Goal: Task Accomplishment & Management: Complete application form

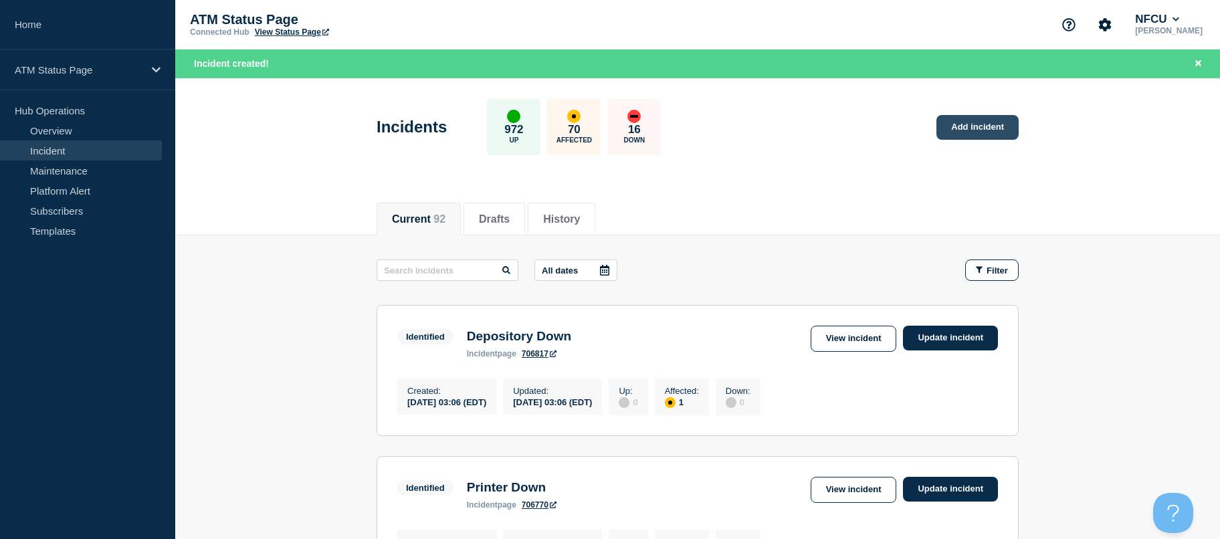
click at [969, 123] on link "Add incident" at bounding box center [978, 127] width 82 height 25
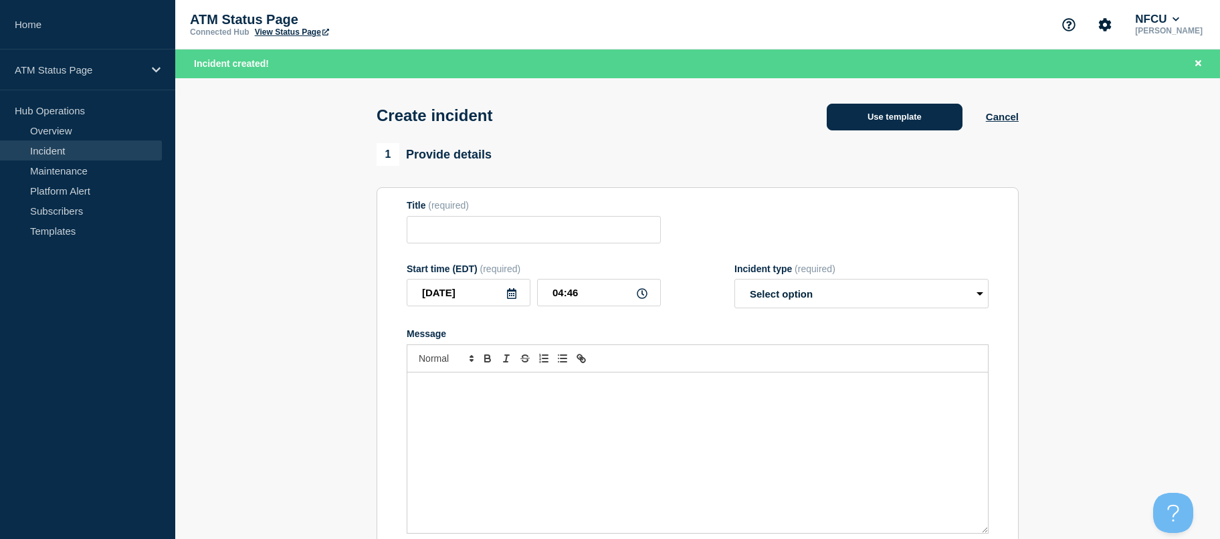
click at [943, 113] on button "Use template" at bounding box center [895, 117] width 136 height 27
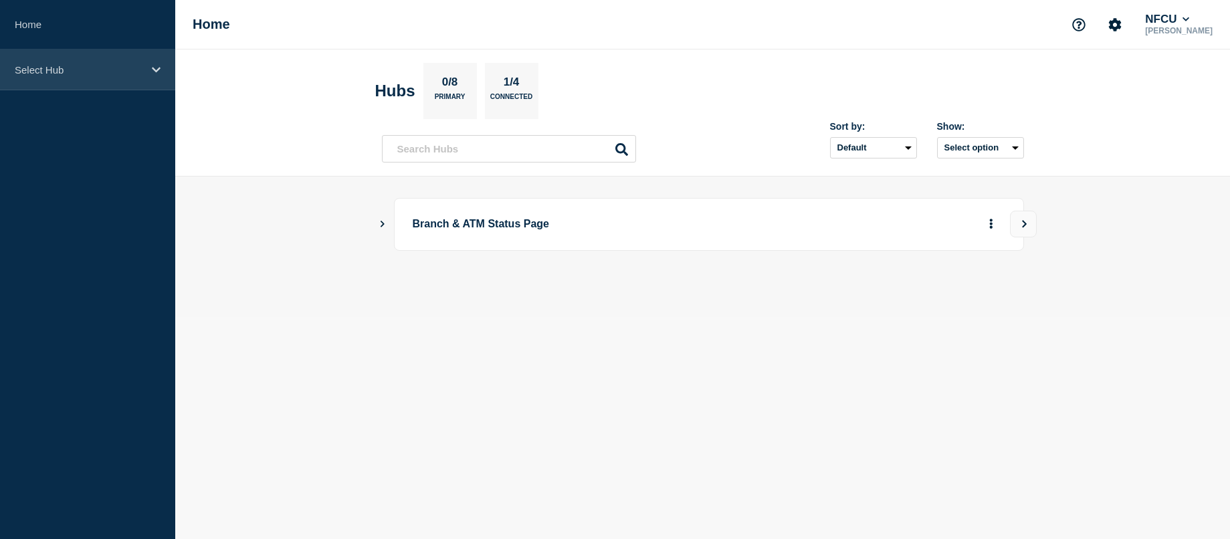
click at [84, 77] on div "Select Hub" at bounding box center [87, 70] width 175 height 41
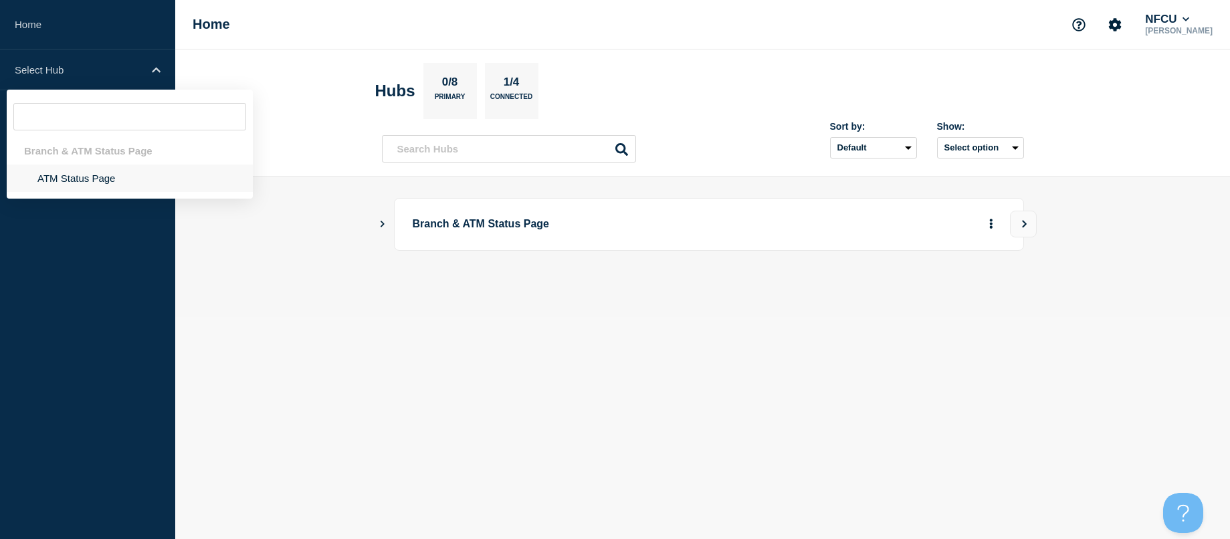
click at [110, 179] on li "ATM Status Page" at bounding box center [130, 178] width 246 height 27
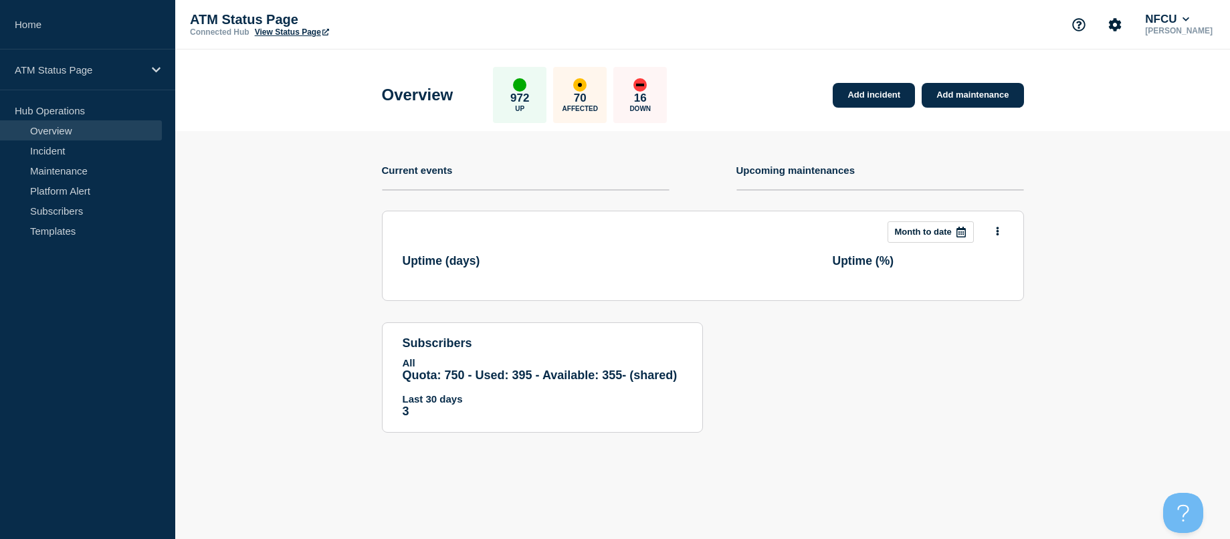
click at [858, 82] on div "Add incident Add maintenance" at bounding box center [924, 87] width 197 height 41
click at [858, 90] on link "Add incident" at bounding box center [874, 95] width 82 height 25
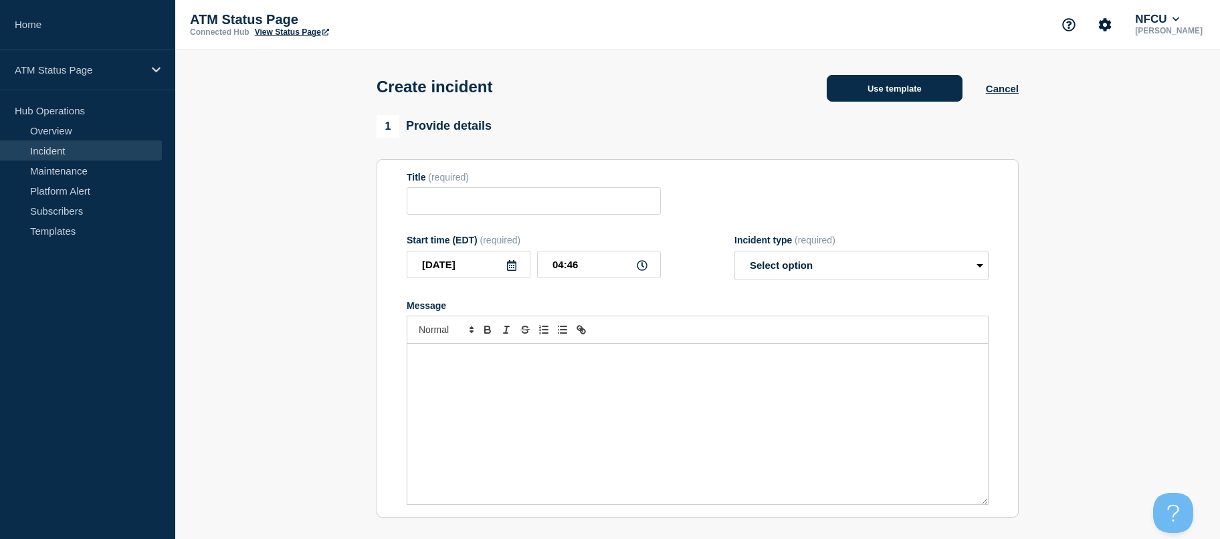
click at [951, 80] on button "Use template" at bounding box center [895, 88] width 136 height 27
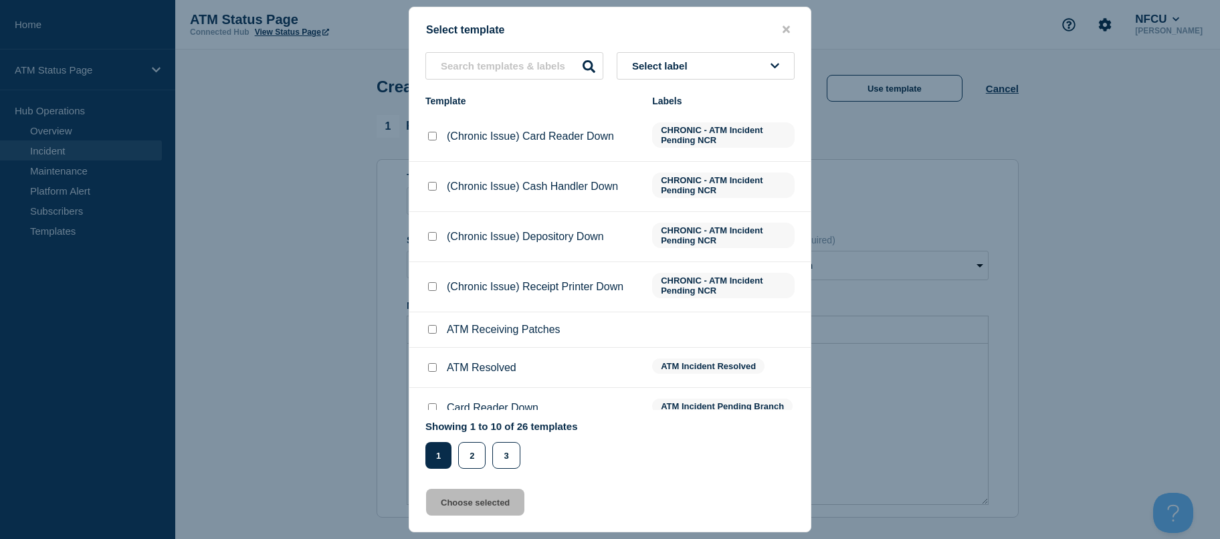
click at [712, 73] on button "Select label" at bounding box center [706, 65] width 178 height 27
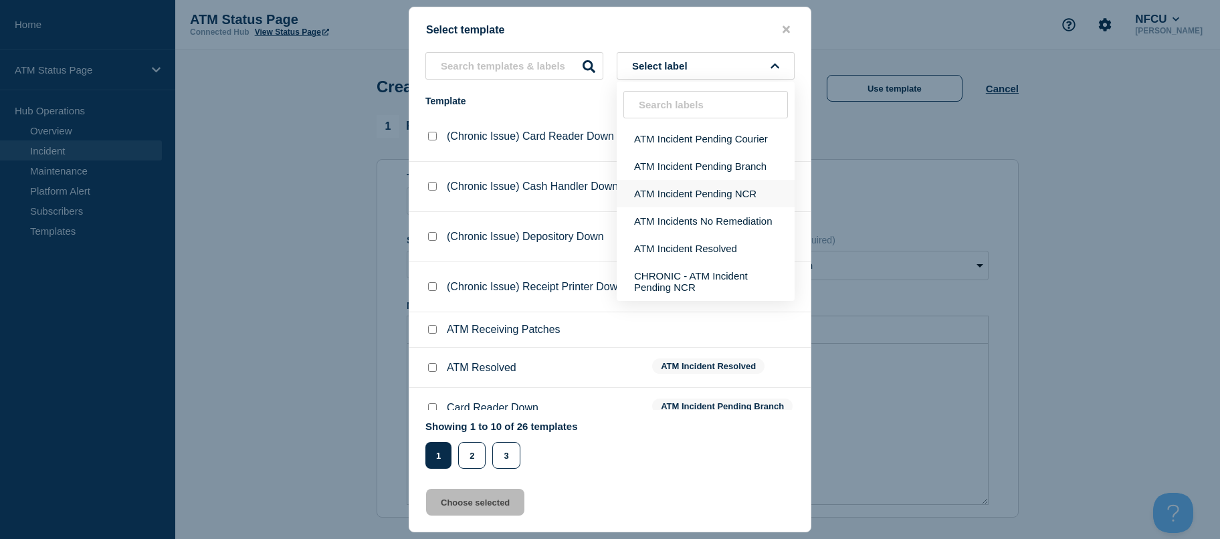
click at [726, 185] on button "ATM Incident Pending NCR" at bounding box center [706, 193] width 178 height 27
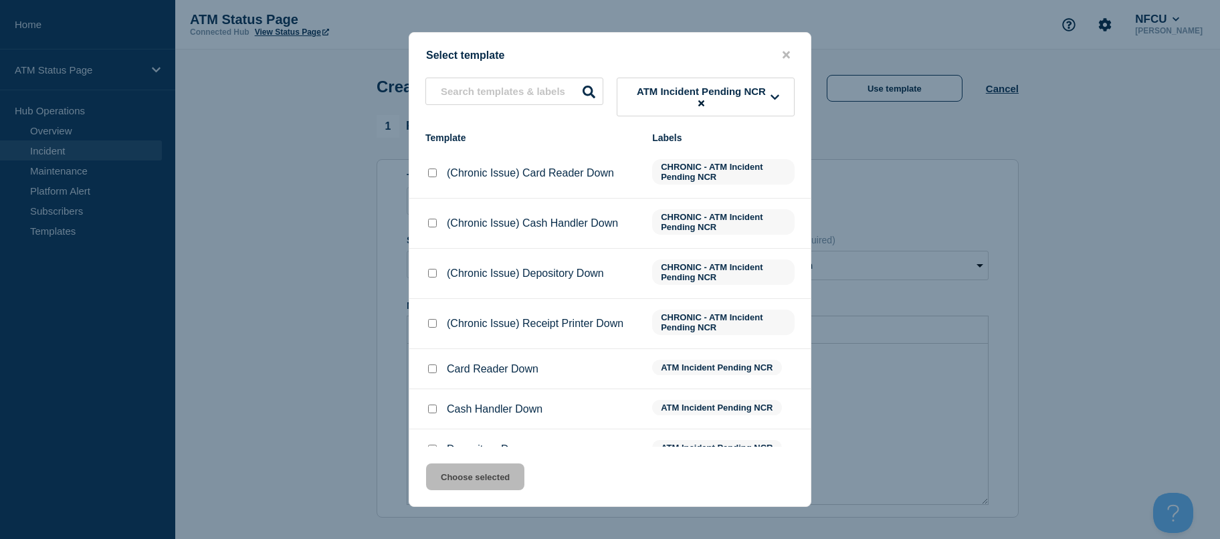
click at [435, 407] on input "Cash Handler Down checkbox" at bounding box center [432, 409] width 9 height 9
checkbox input "true"
click at [450, 473] on button "Choose selected" at bounding box center [475, 477] width 98 height 27
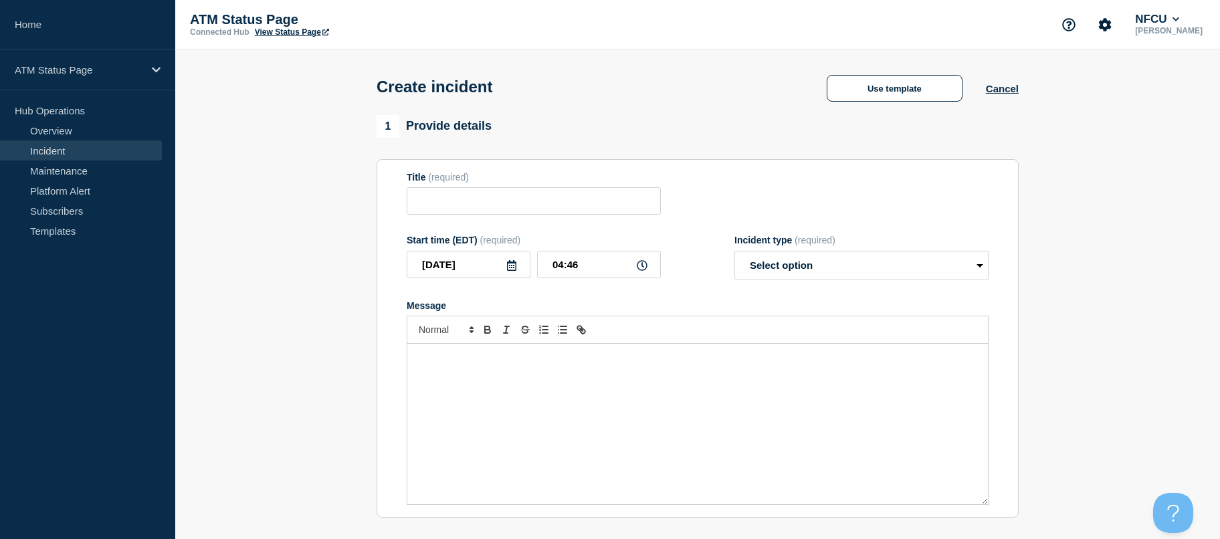
type input "Cash Handler Down"
select select "identified"
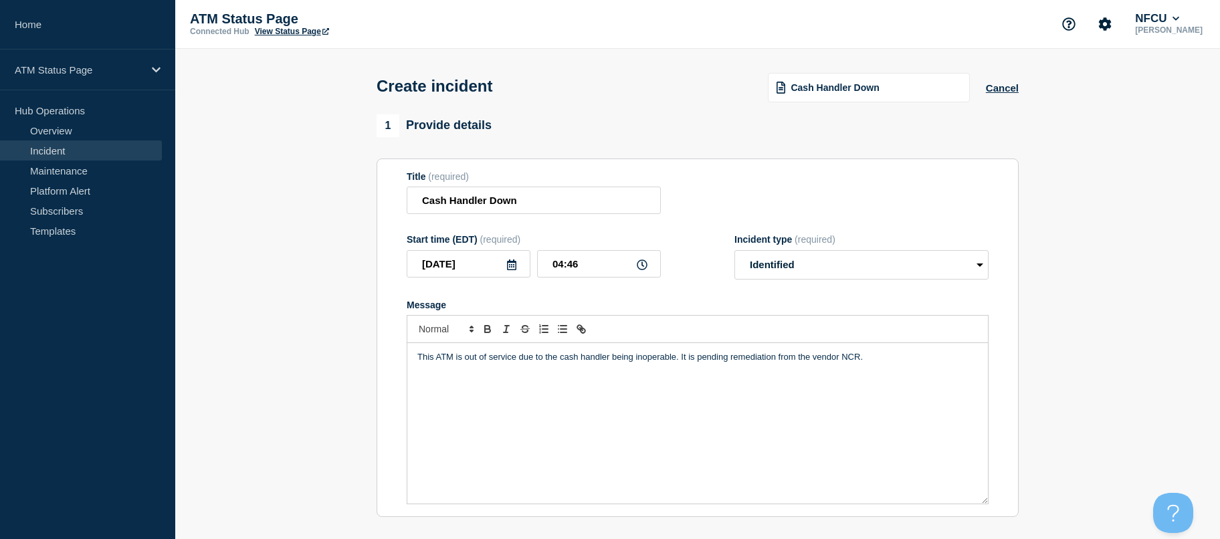
scroll to position [398, 0]
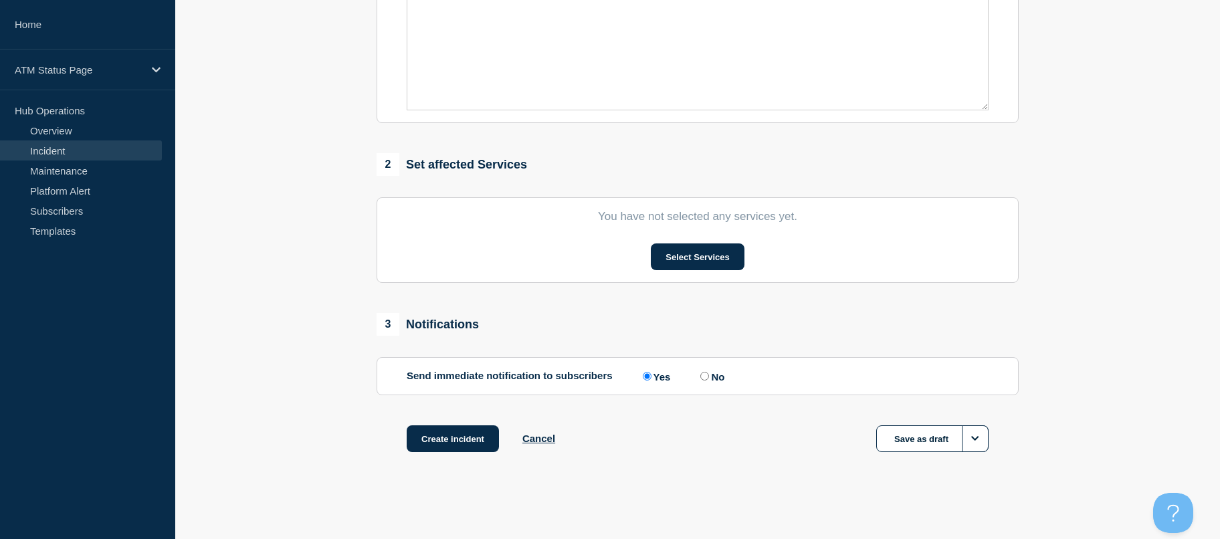
drag, startPoint x: 295, startPoint y: 242, endPoint x: 320, endPoint y: 464, distance: 222.8
click at [662, 259] on button "Select Services" at bounding box center [697, 257] width 93 height 27
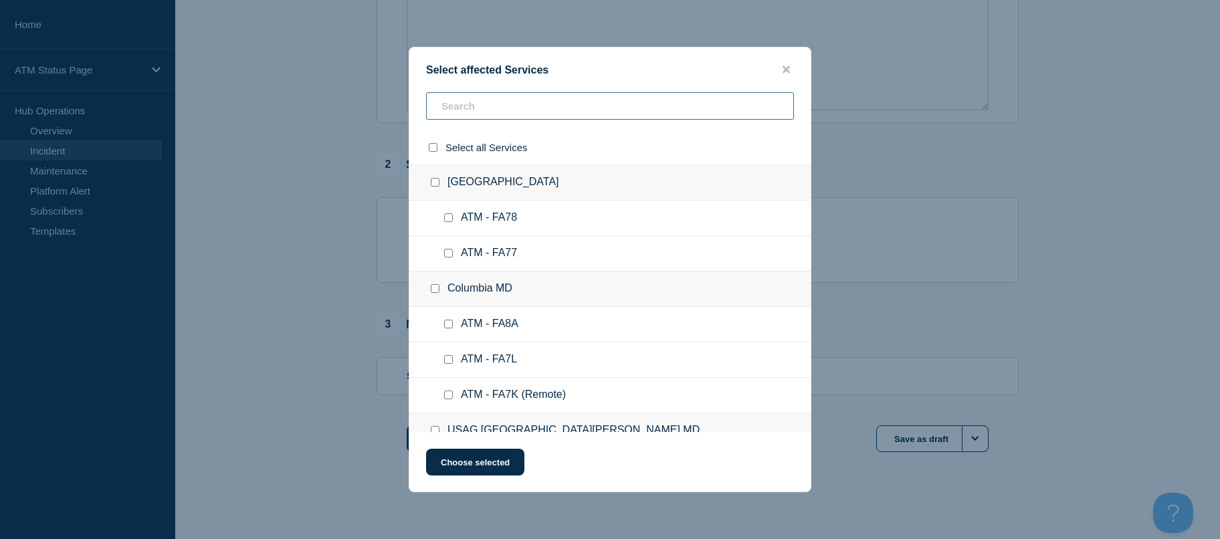
click at [503, 100] on input "text" at bounding box center [610, 105] width 368 height 27
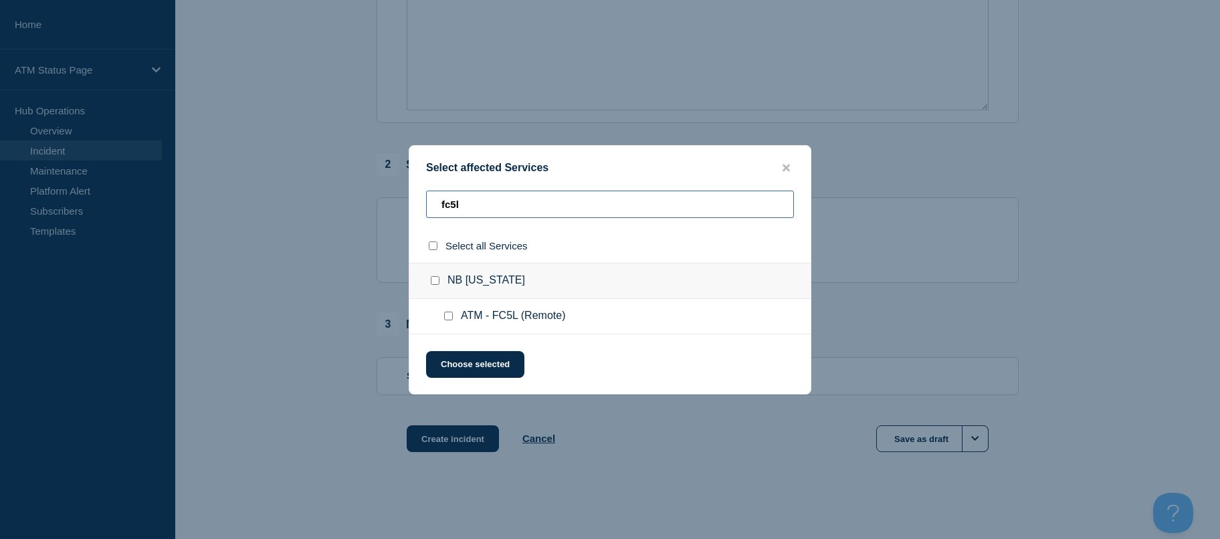
type input "fc5l"
click at [448, 316] on input "ATM - FC5L (Remote) checkbox" at bounding box center [448, 316] width 9 height 9
checkbox input "true"
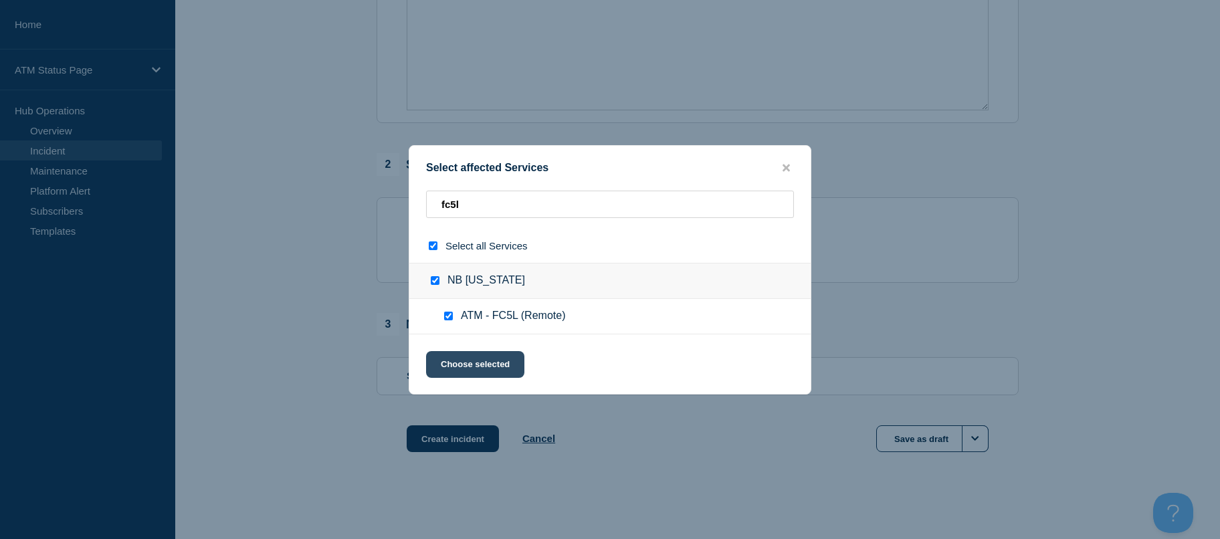
click at [447, 366] on button "Choose selected" at bounding box center [475, 364] width 98 height 27
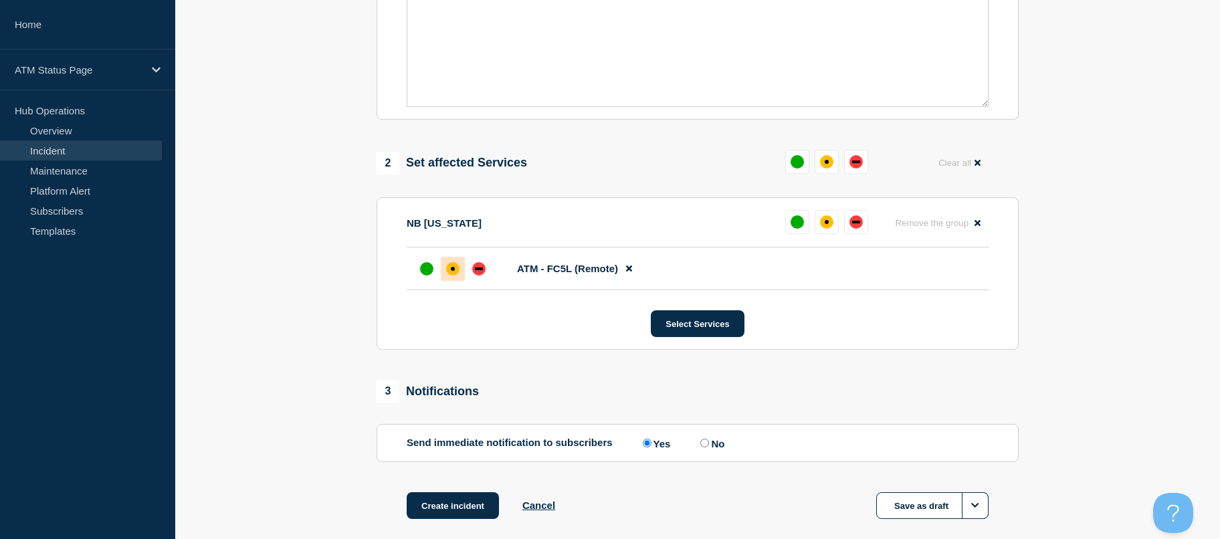
click at [446, 279] on div at bounding box center [453, 269] width 24 height 24
click at [440, 498] on button "Create incident" at bounding box center [453, 505] width 92 height 27
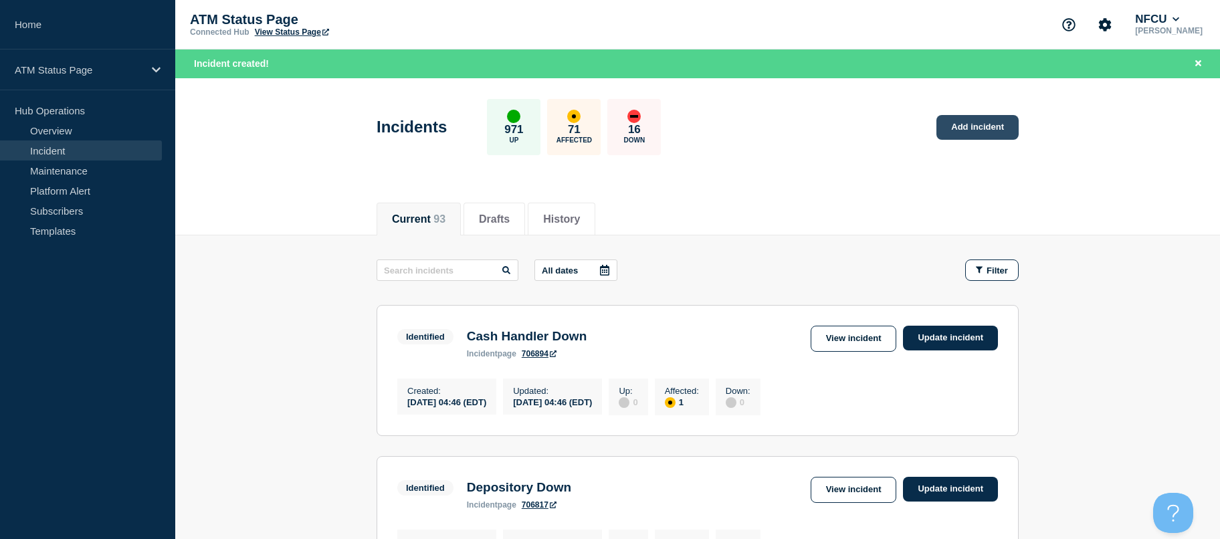
click at [996, 129] on link "Add incident" at bounding box center [978, 127] width 82 height 25
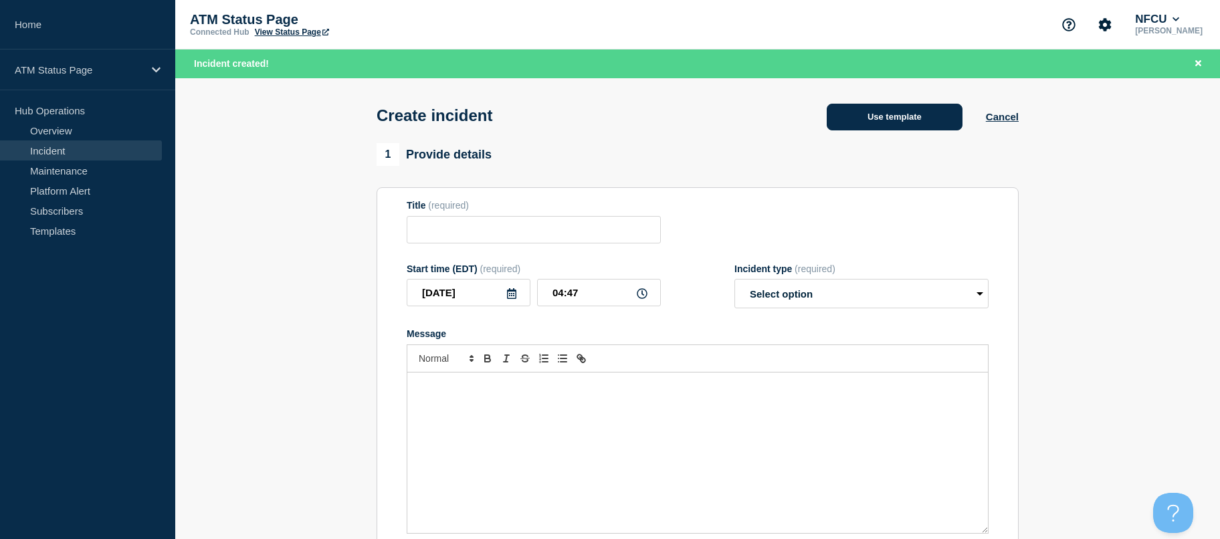
click at [859, 110] on button "Use template" at bounding box center [895, 117] width 136 height 27
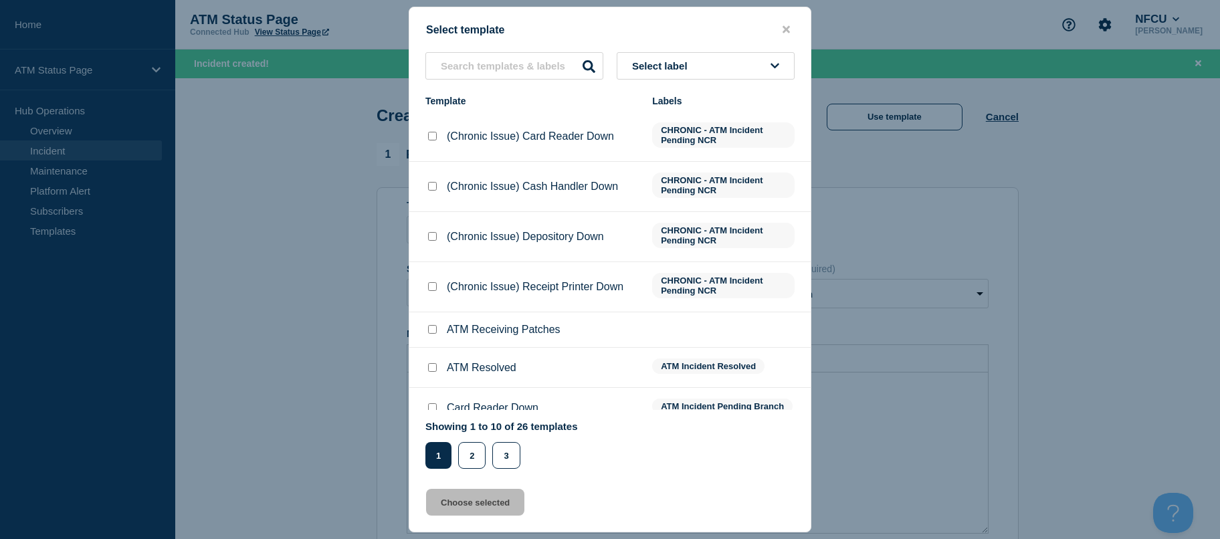
click at [739, 69] on button "Select label" at bounding box center [706, 65] width 178 height 27
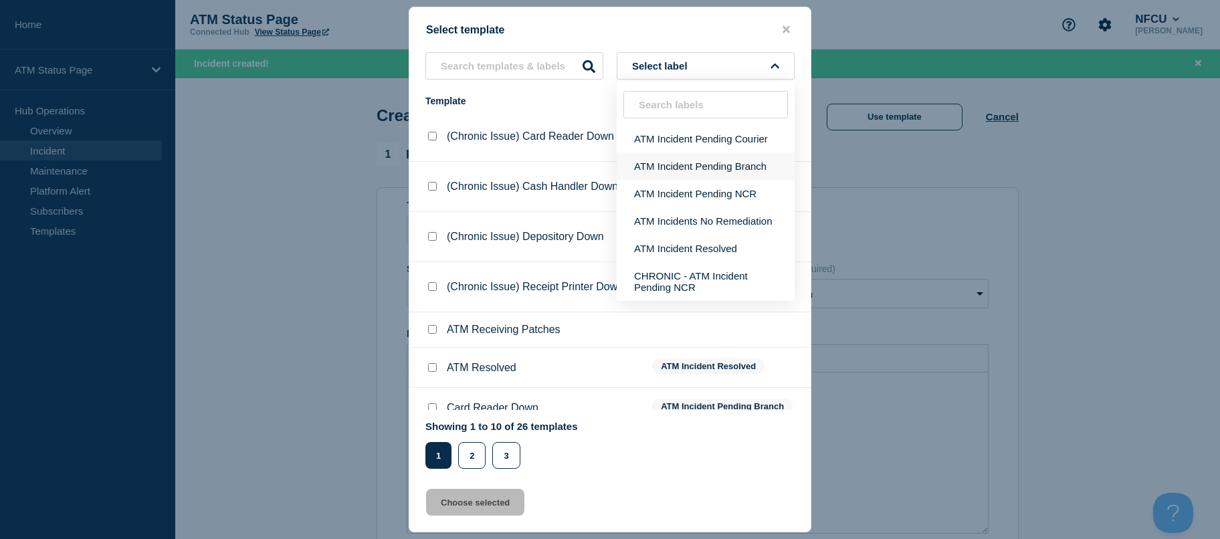
click at [715, 164] on button "ATM Incident Pending Branch" at bounding box center [706, 166] width 178 height 27
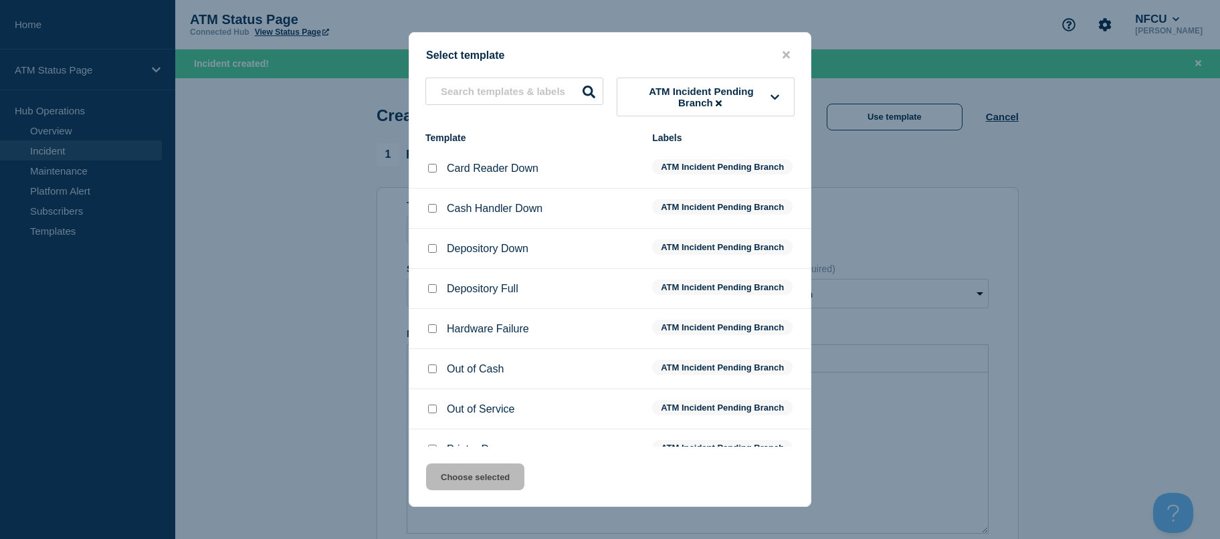
click at [434, 248] on input "Depository Down checkbox" at bounding box center [432, 248] width 9 height 9
checkbox input "true"
click at [492, 475] on button "Choose selected" at bounding box center [475, 477] width 98 height 27
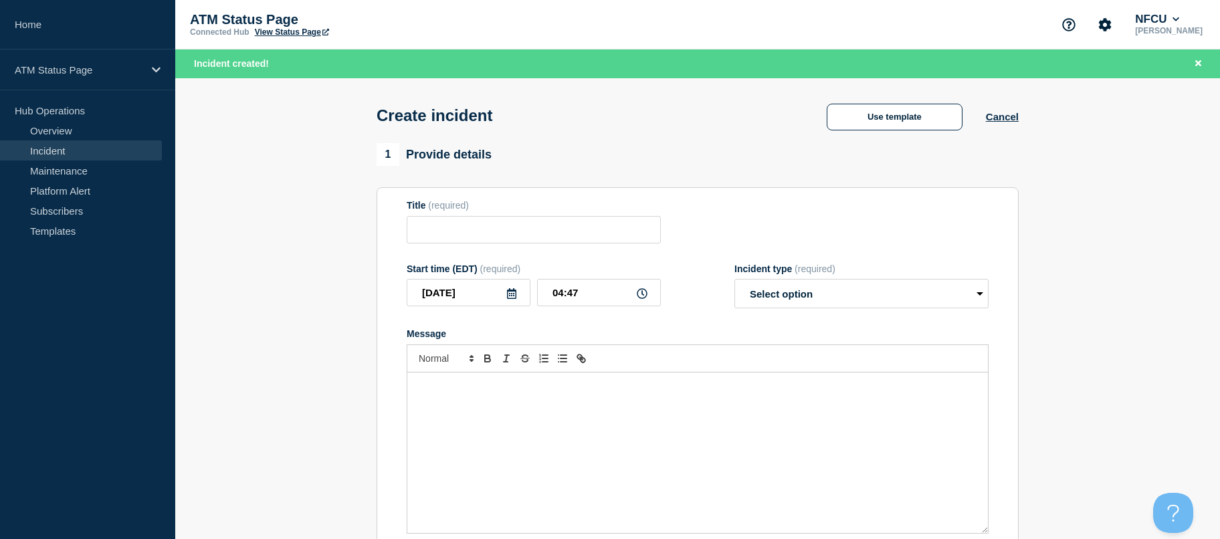
type input "Depository Down"
select select "identified"
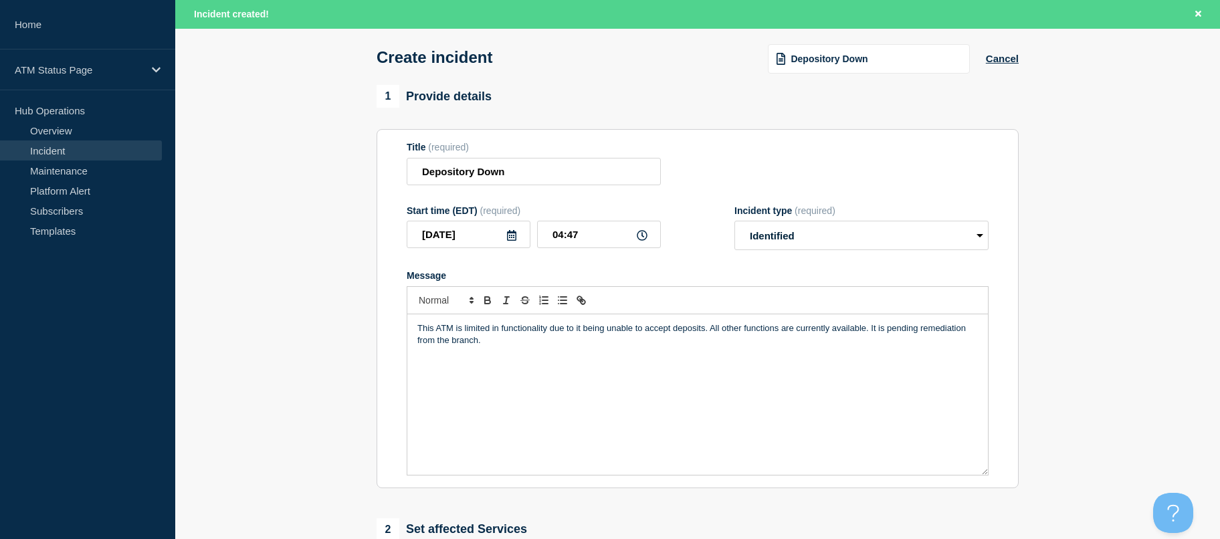
scroll to position [427, 0]
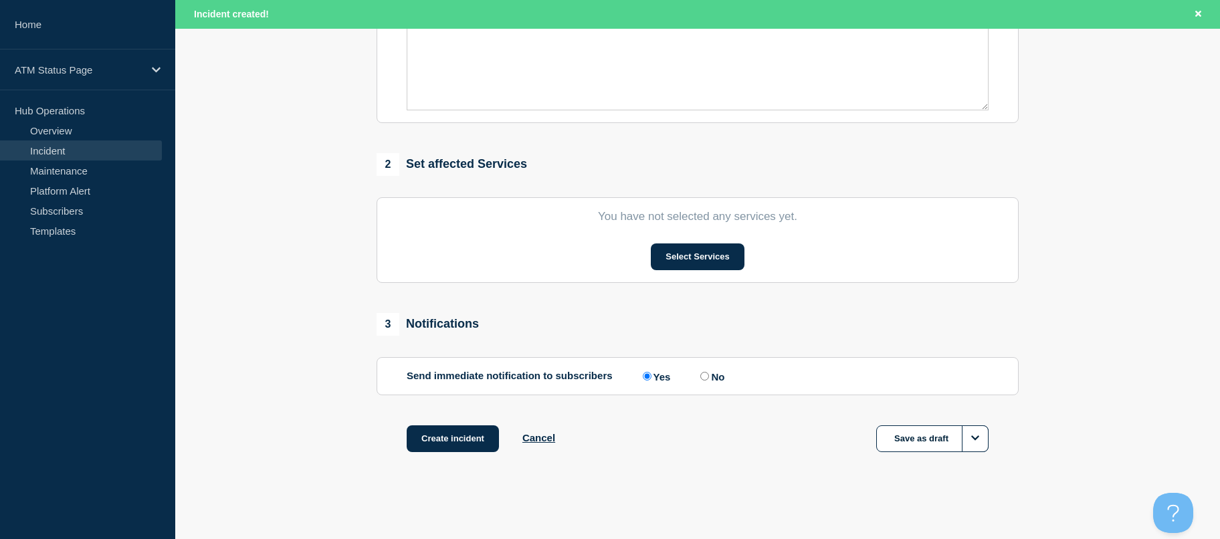
drag, startPoint x: 367, startPoint y: 246, endPoint x: 373, endPoint y: 452, distance: 206.1
click at [695, 237] on section "You have not selected any services yet. Select Services" at bounding box center [698, 240] width 642 height 86
click at [695, 260] on button "Select Services" at bounding box center [697, 257] width 93 height 27
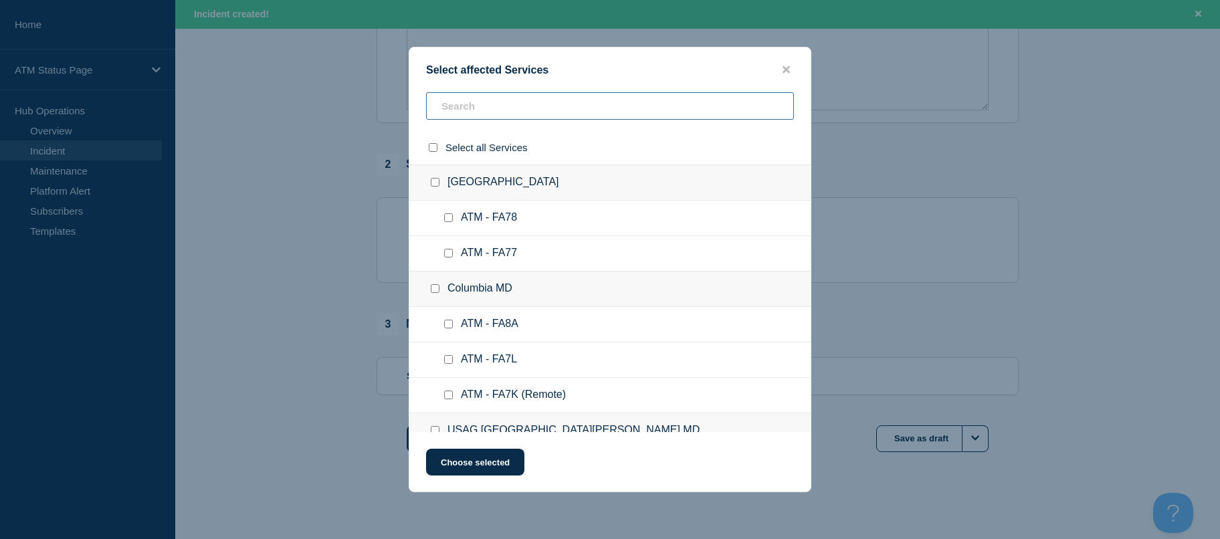
click at [590, 102] on input "text" at bounding box center [610, 105] width 368 height 27
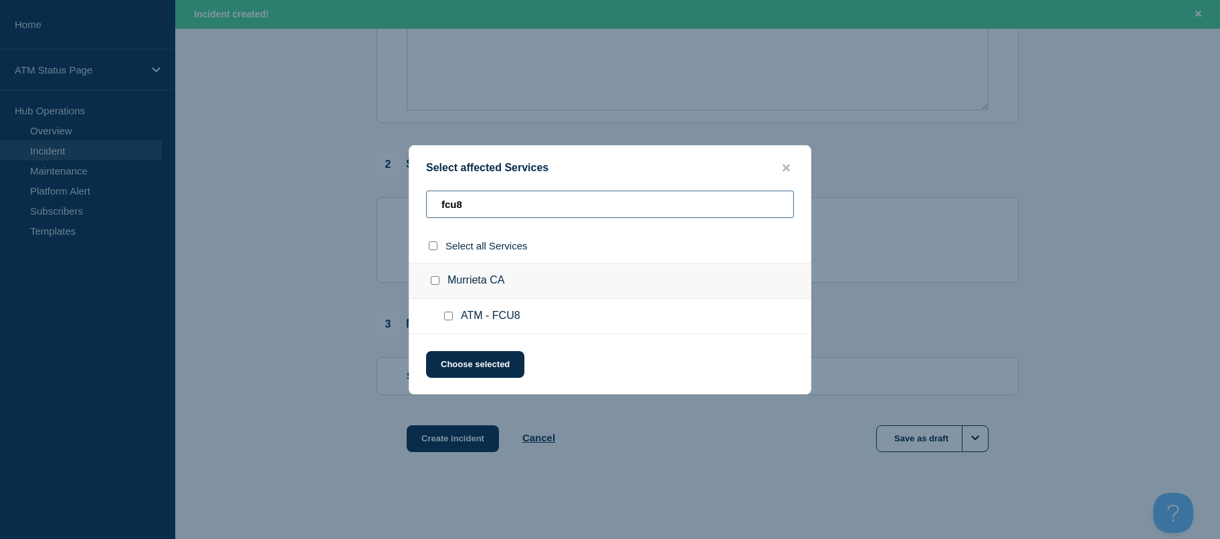
type input "fcu8"
click at [452, 313] on input "ATM - FCU8 checkbox" at bounding box center [448, 316] width 9 height 9
checkbox input "true"
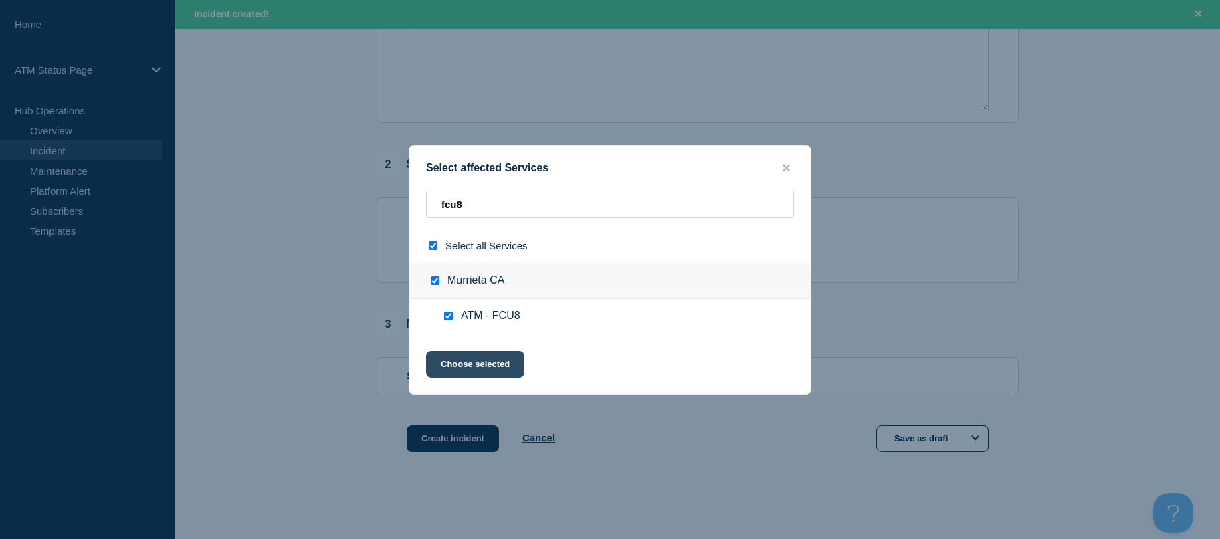
click at [460, 357] on button "Choose selected" at bounding box center [475, 364] width 98 height 27
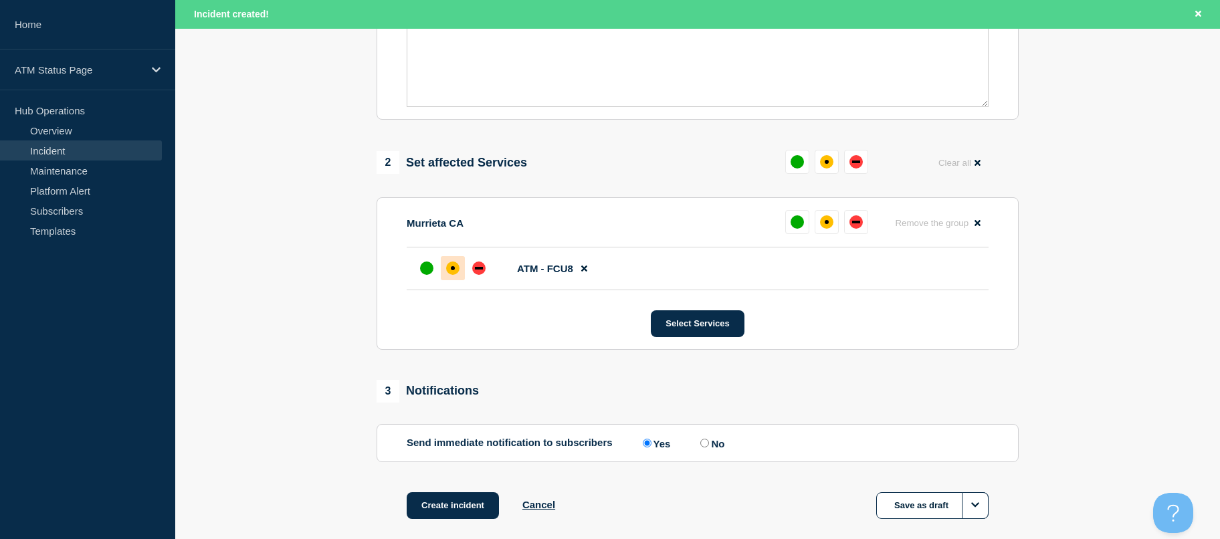
click at [456, 264] on div at bounding box center [453, 268] width 24 height 24
click at [466, 508] on button "Create incident" at bounding box center [453, 505] width 92 height 27
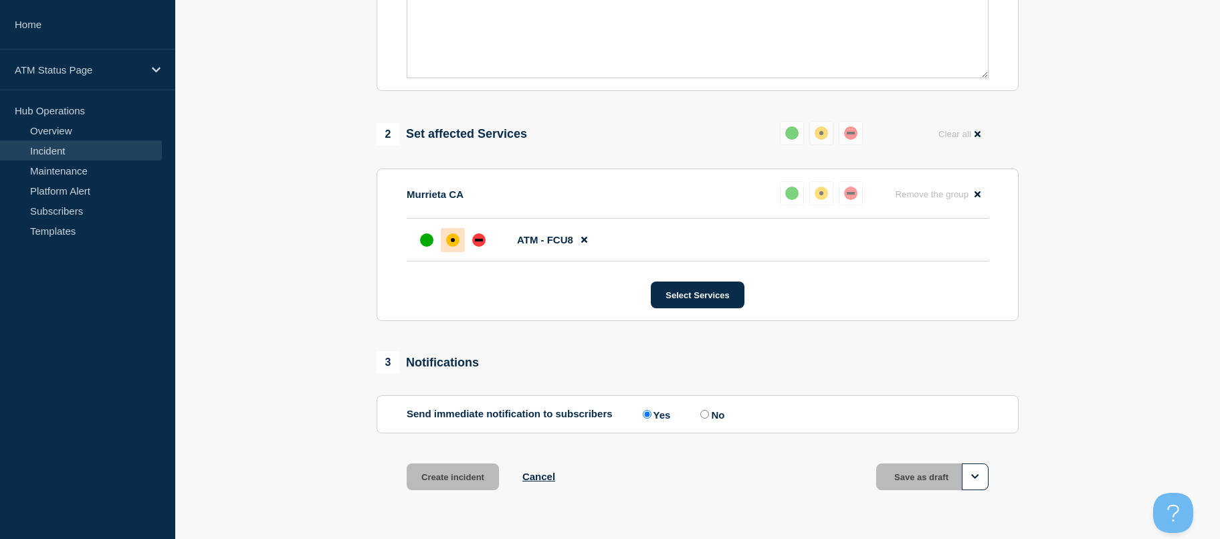
scroll to position [398, 0]
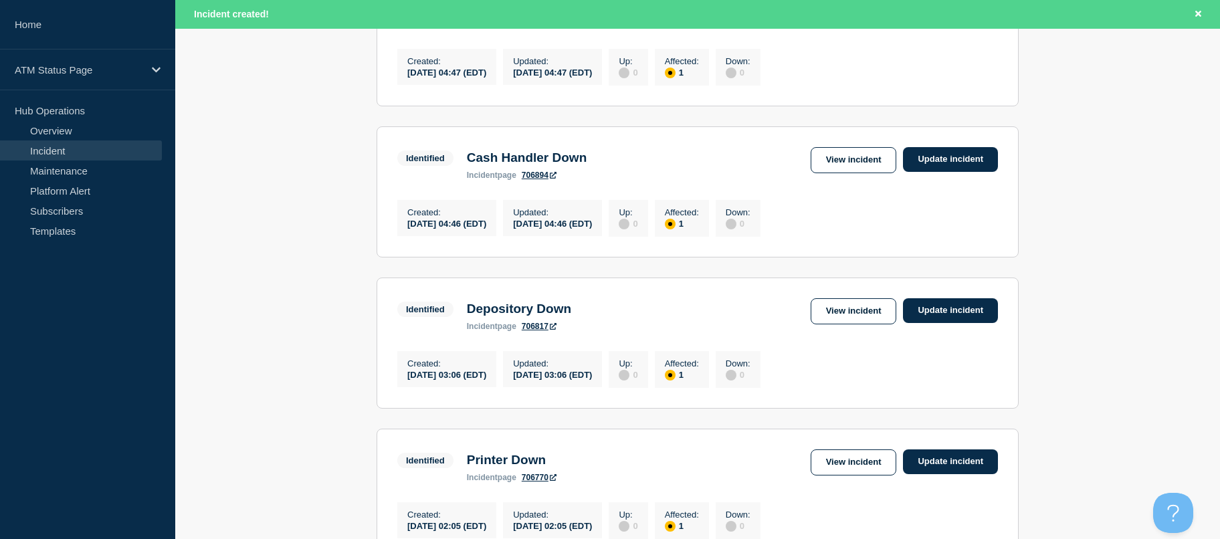
drag, startPoint x: 1115, startPoint y: 239, endPoint x: 1116, endPoint y: 297, distance: 58.2
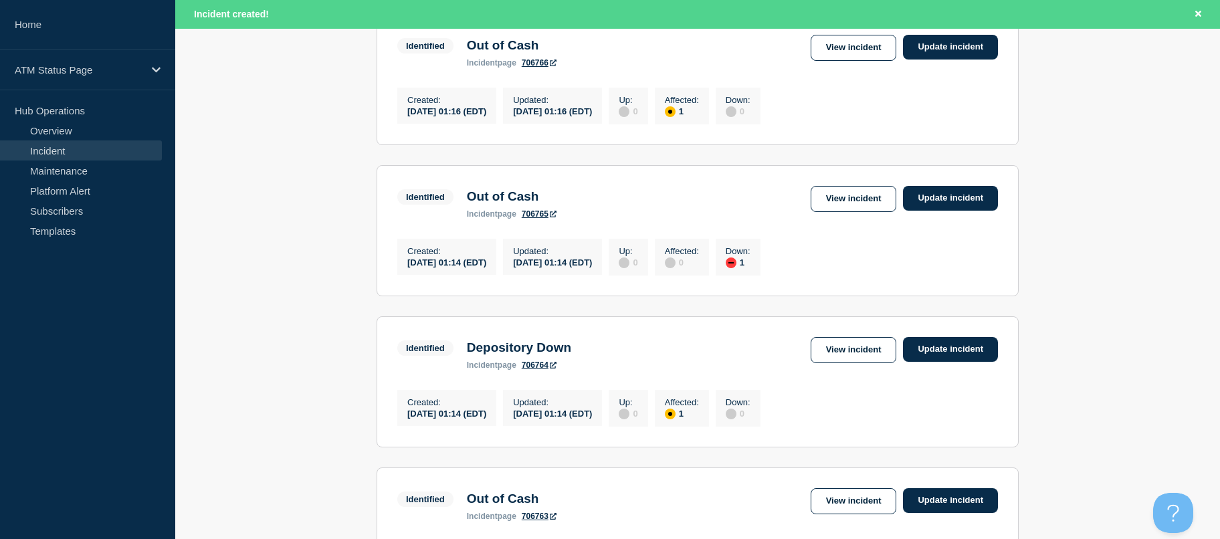
drag, startPoint x: 1094, startPoint y: 257, endPoint x: 1095, endPoint y: 300, distance: 43.5
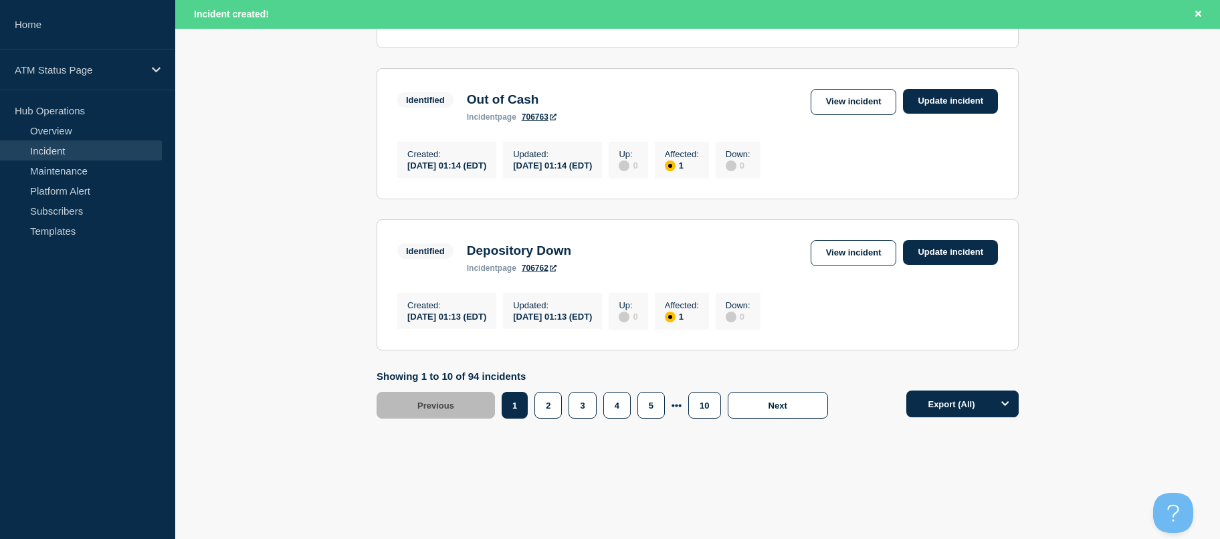
scroll to position [1493, 0]
drag, startPoint x: 1095, startPoint y: 300, endPoint x: 1101, endPoint y: 340, distance: 39.9
